Goal: Task Accomplishment & Management: Manage account settings

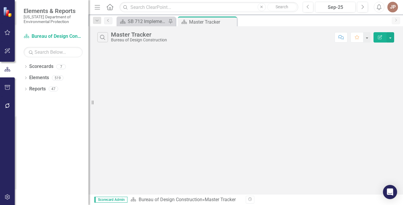
click at [7, 33] on icon "button" at bounding box center [7, 32] width 6 height 5
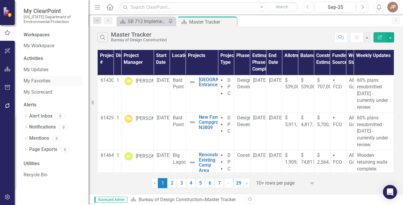
click at [45, 80] on link "My Favorites" at bounding box center [53, 81] width 59 height 7
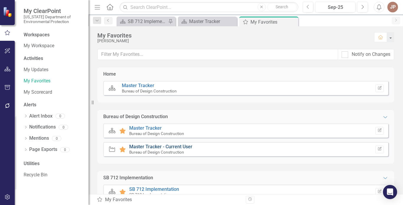
click at [166, 145] on link "Master Tracker - Current User" at bounding box center [160, 147] width 63 height 6
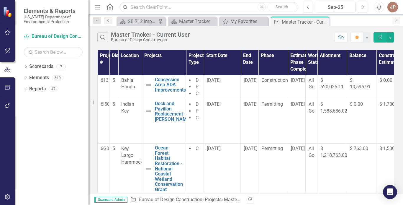
drag, startPoint x: 93, startPoint y: 101, endPoint x: 69, endPoint y: 101, distance: 23.9
click at [69, 101] on div "Elements & Reports [US_STATE] Department of Environmental Protection Scorecard …" at bounding box center [44, 102] width 88 height 205
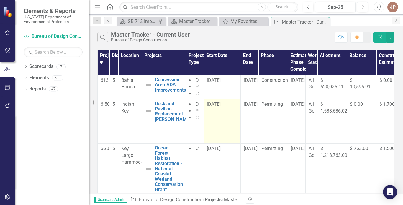
click at [225, 124] on td "[DATE]" at bounding box center [222, 121] width 37 height 44
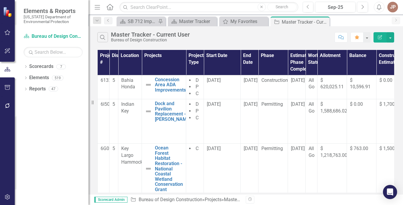
drag, startPoint x: 93, startPoint y: 103, endPoint x: 67, endPoint y: 106, distance: 25.6
click at [67, 106] on div "Elements & Reports [US_STATE] Department of Environmental Protection Scorecard …" at bounding box center [44, 102] width 88 height 205
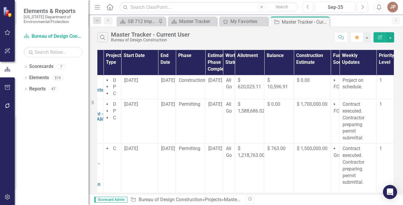
scroll to position [0, 87]
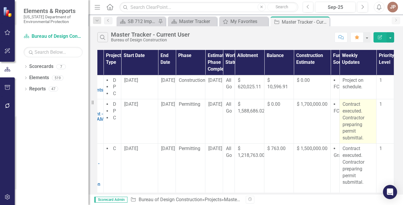
click at [358, 123] on p "Contract executed. Contractor preparing permit submittal." at bounding box center [357, 121] width 31 height 40
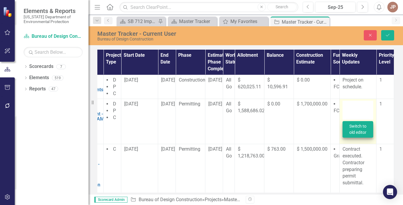
type textarea "<p>Contract executed. Contractor preparing permit submittal.</p>"
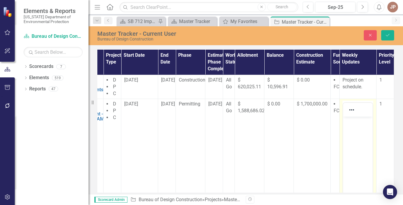
scroll to position [0, 0]
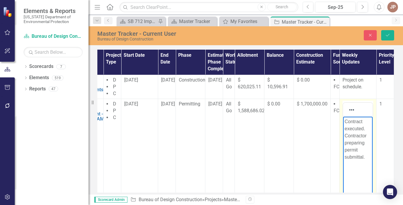
click at [366, 157] on p "Contract executed. Contractor preparing permit submittal." at bounding box center [357, 139] width 27 height 42
click at [365, 144] on p "Contract executed. Contractor preparing permit" at bounding box center [357, 135] width 27 height 35
click at [366, 127] on p "Contract executed. Contractor permit" at bounding box center [357, 132] width 27 height 28
click at [367, 122] on p "Contractor permit" at bounding box center [357, 125] width 27 height 14
click at [359, 141] on p "Contractor submitted for County permit" at bounding box center [357, 132] width 27 height 28
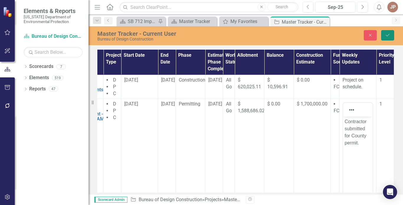
click at [387, 39] on button "Save" at bounding box center [387, 35] width 13 height 10
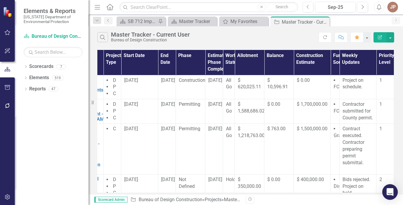
scroll to position [0, 87]
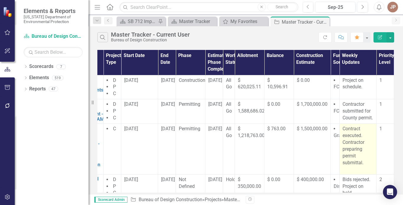
click at [363, 164] on p "Contract executed. Contractor preparing permit submittal." at bounding box center [357, 145] width 31 height 40
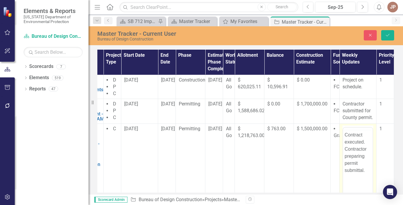
scroll to position [0, 0]
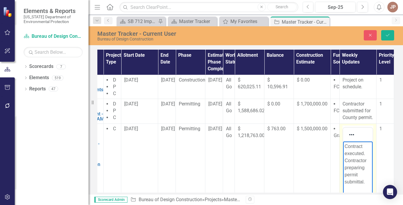
click at [344, 144] on body "Contract executed. Contractor preparing permit submittal." at bounding box center [357, 185] width 29 height 88
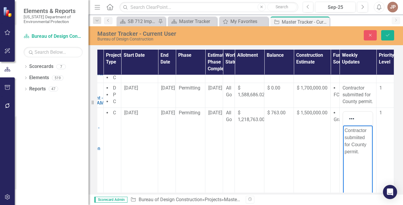
scroll to position [34, 87]
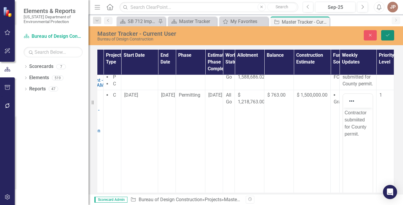
click at [385, 35] on icon "Save" at bounding box center [387, 35] width 5 height 4
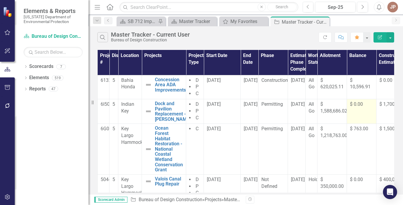
click at [349, 101] on td "$ 0.00" at bounding box center [361, 111] width 29 height 24
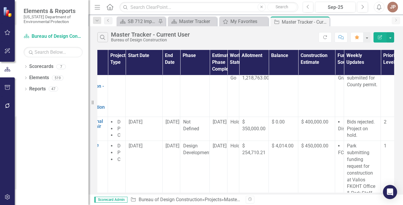
scroll to position [57, 87]
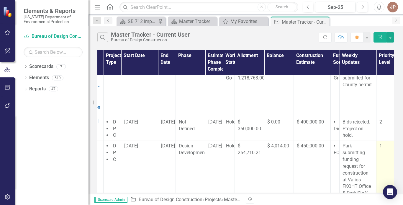
click at [377, 177] on td "1" at bounding box center [385, 173] width 18 height 65
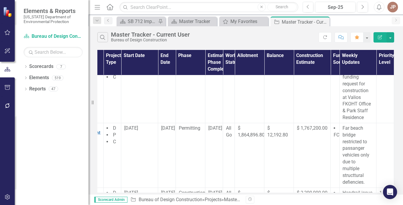
scroll to position [144, 87]
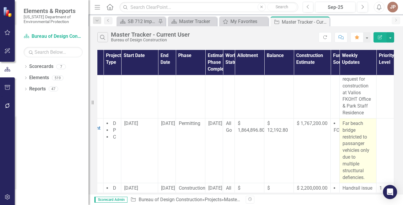
click at [362, 178] on p "Far beach bridge restricted to passanger vehicles only due to multiple structtu…" at bounding box center [357, 150] width 31 height 61
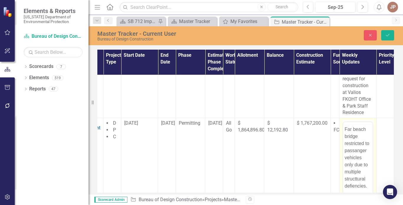
scroll to position [0, 0]
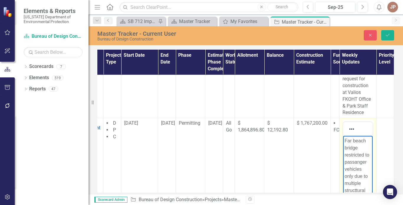
click at [345, 141] on p "Far beach bridge restricted to passanger vehicles only due to multiple structtu…" at bounding box center [357, 169] width 27 height 64
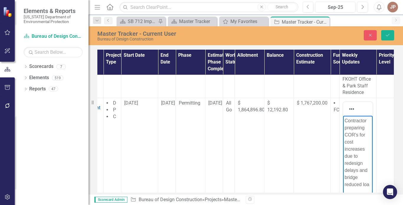
scroll to position [172, 87]
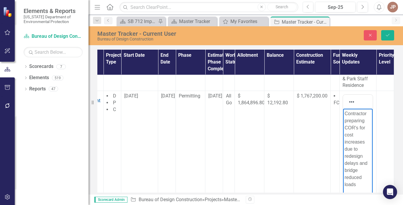
click at [359, 149] on p "Contractor preparing COR's for cost increases due to redesign delays and bridge…" at bounding box center [357, 149] width 27 height 78
click at [357, 178] on p "Contractor preparing COR's for cost increases for redesign delays and bridge re…" at bounding box center [357, 145] width 27 height 71
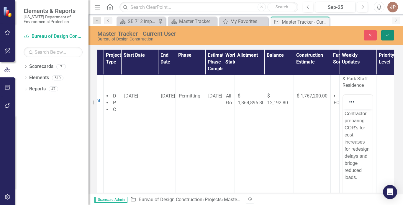
click at [386, 35] on icon "Save" at bounding box center [387, 35] width 5 height 4
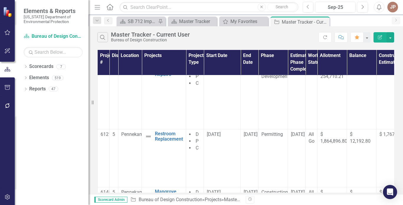
scroll to position [157, 0]
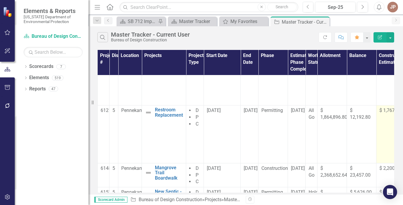
click at [388, 128] on td "$ 1,767,200.00" at bounding box center [394, 134] width 37 height 58
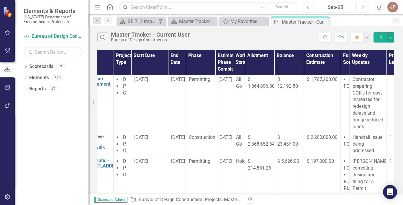
scroll to position [188, 87]
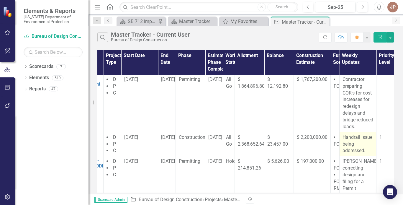
click at [356, 145] on p "Handrail issue being addressed." at bounding box center [357, 144] width 31 height 20
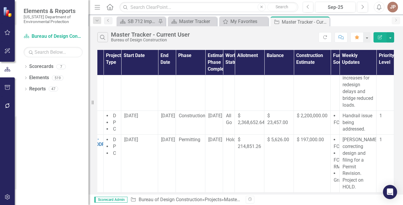
scroll to position [222, 87]
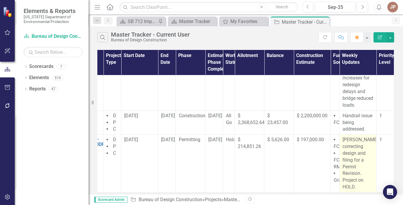
click at [356, 136] on p "[PERSON_NAME] correcting design and filing for a Permit Revision. Project on HO…" at bounding box center [357, 163] width 31 height 54
click at [349, 154] on p "[PERSON_NAME] correcting design and filing for a Permit Revision. Project on HO…" at bounding box center [357, 163] width 31 height 54
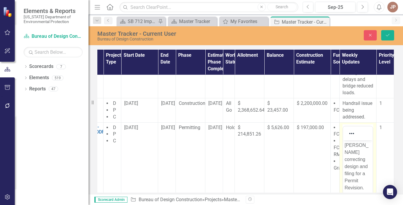
scroll to position [0, 0]
click at [353, 147] on p "[PERSON_NAME] correcting design and filing for a Permit Revision. Project on HO…" at bounding box center [357, 173] width 27 height 64
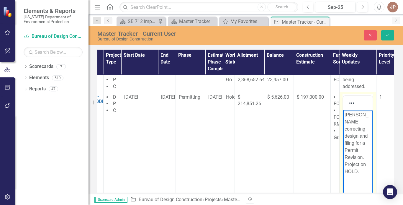
scroll to position [253, 87]
click at [365, 121] on p "[PERSON_NAME] correcting design and filing for a Permit Revision. Project on HO…" at bounding box center [357, 142] width 27 height 64
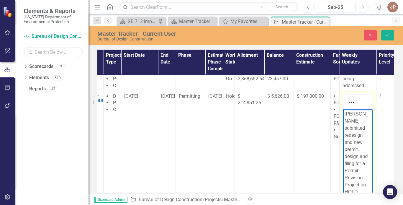
click at [364, 172] on p "[PERSON_NAME] submitted redesign and new permit. design and filing for a Permit…" at bounding box center [357, 152] width 27 height 85
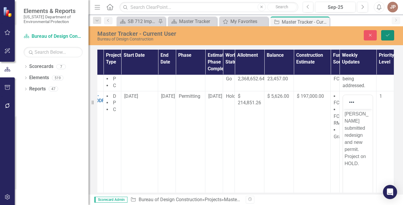
click at [388, 35] on icon "submit" at bounding box center [388, 35] width 4 height 2
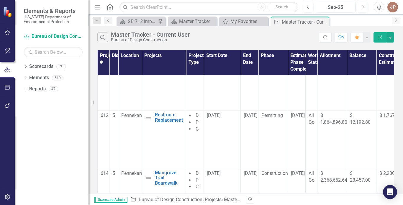
scroll to position [149, 0]
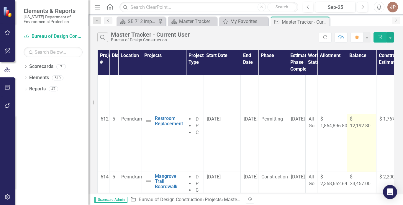
click at [371, 128] on div "$ 12,192.80" at bounding box center [361, 123] width 23 height 14
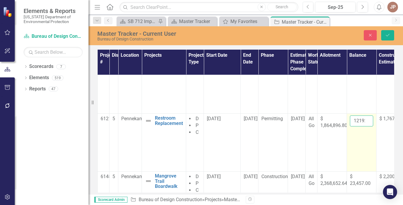
click at [353, 121] on input "12192.8" at bounding box center [361, 120] width 23 height 11
type input "8"
type input "30887.80"
click button "Save" at bounding box center [387, 35] width 13 height 10
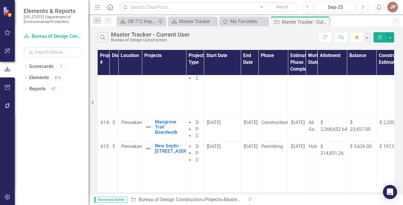
scroll to position [202, 0]
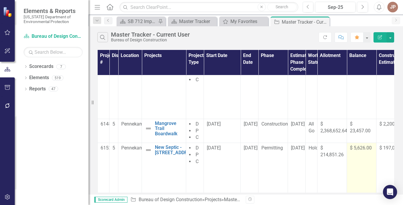
click at [363, 150] on span "$ 5,626.00" at bounding box center [361, 148] width 22 height 6
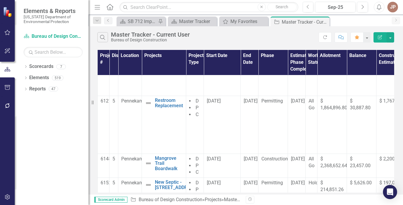
scroll to position [162, 0]
